Goal: Navigation & Orientation: Find specific page/section

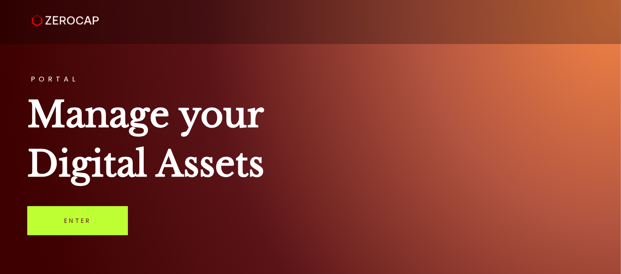
drag, startPoint x: 0, startPoint y: 0, endPoint x: 89, endPoint y: 219, distance: 236.7
click at [89, 219] on link "Enter" at bounding box center [77, 220] width 101 height 29
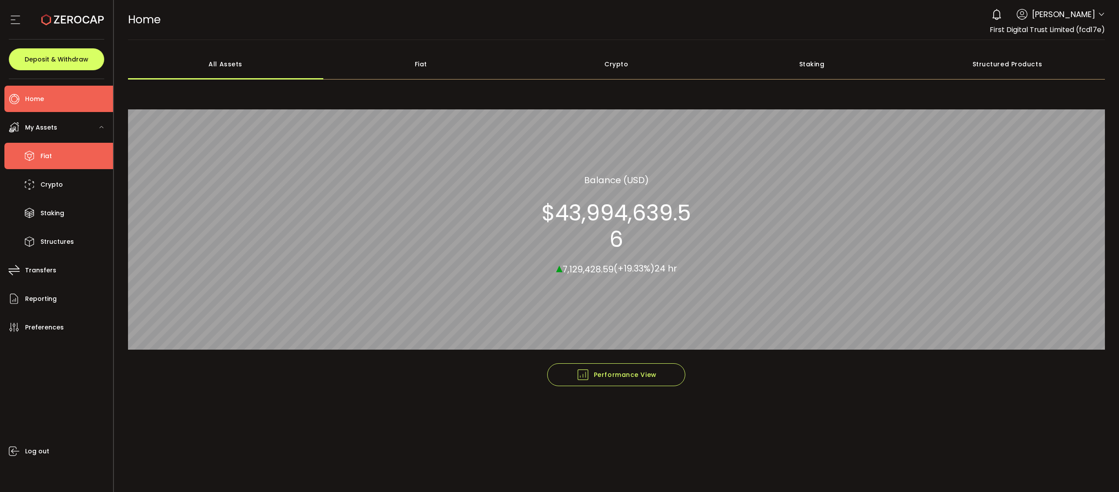
drag, startPoint x: 553, startPoint y: 0, endPoint x: 58, endPoint y: 164, distance: 521.3
click at [58, 164] on li "Fiat" at bounding box center [58, 156] width 109 height 26
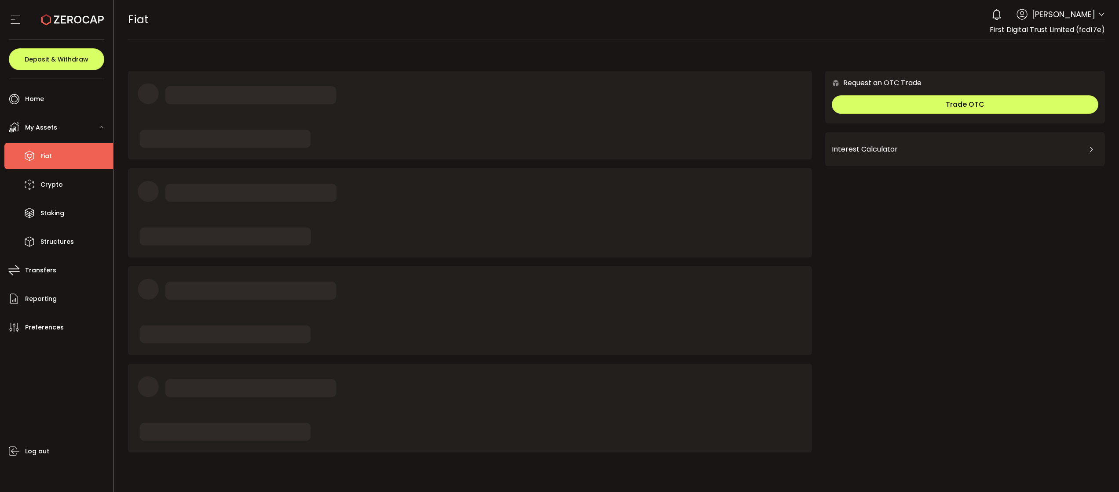
click at [55, 162] on li "Fiat" at bounding box center [58, 156] width 109 height 26
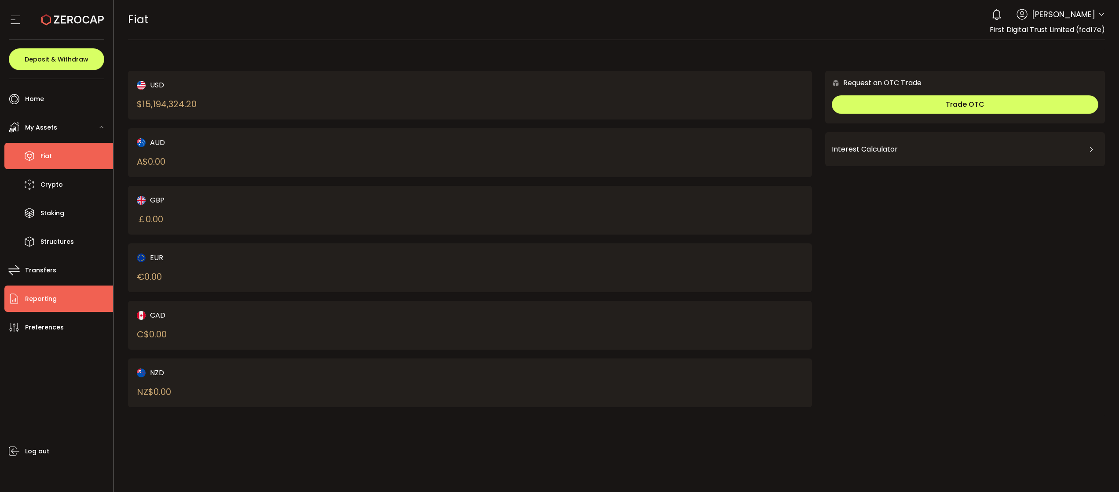
click at [57, 273] on li "Reporting" at bounding box center [58, 299] width 109 height 26
